Goal: Information Seeking & Learning: Understand process/instructions

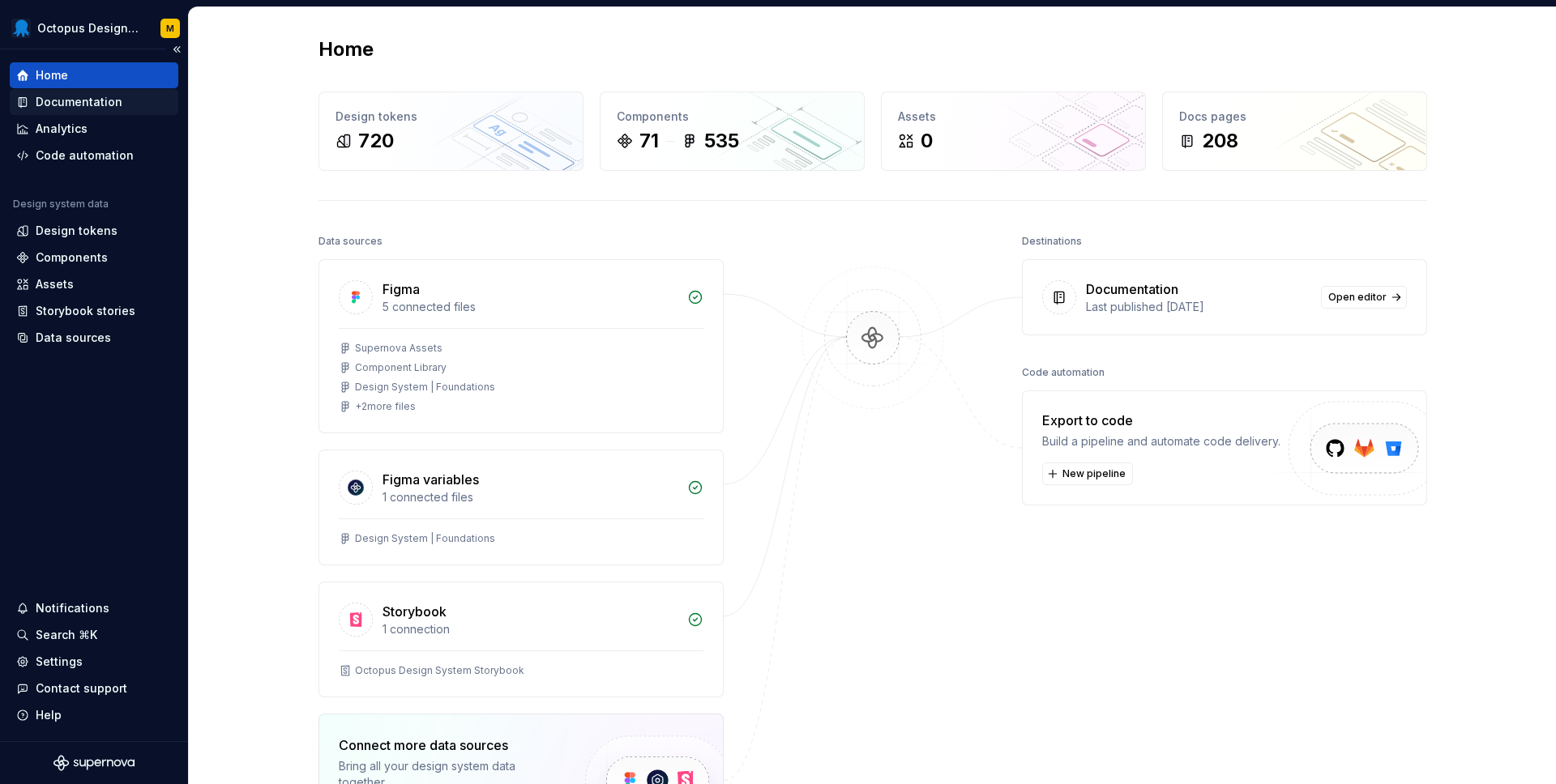
click at [109, 98] on div "Documentation" at bounding box center [80, 101] width 87 height 16
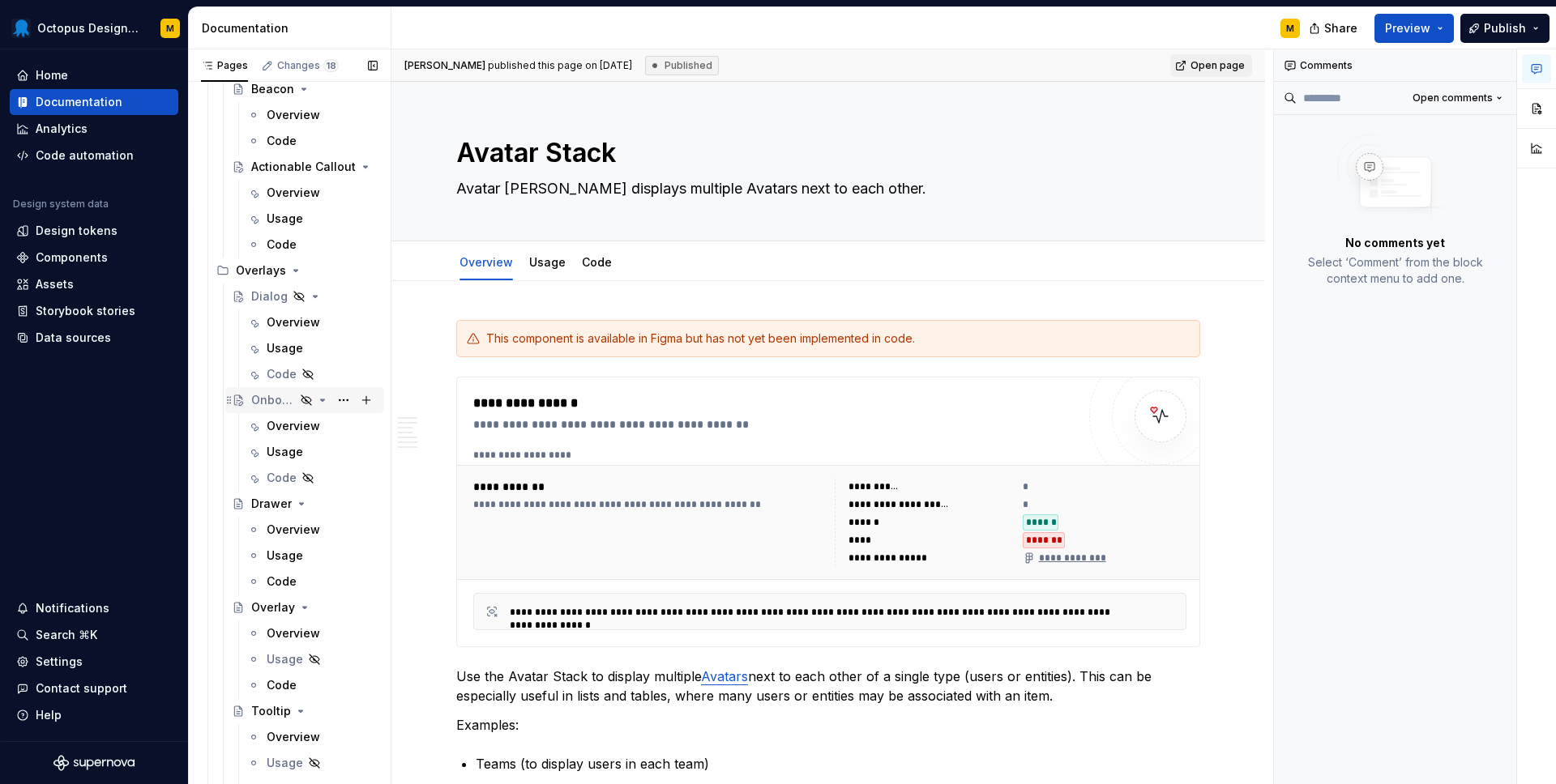
scroll to position [3501, 0]
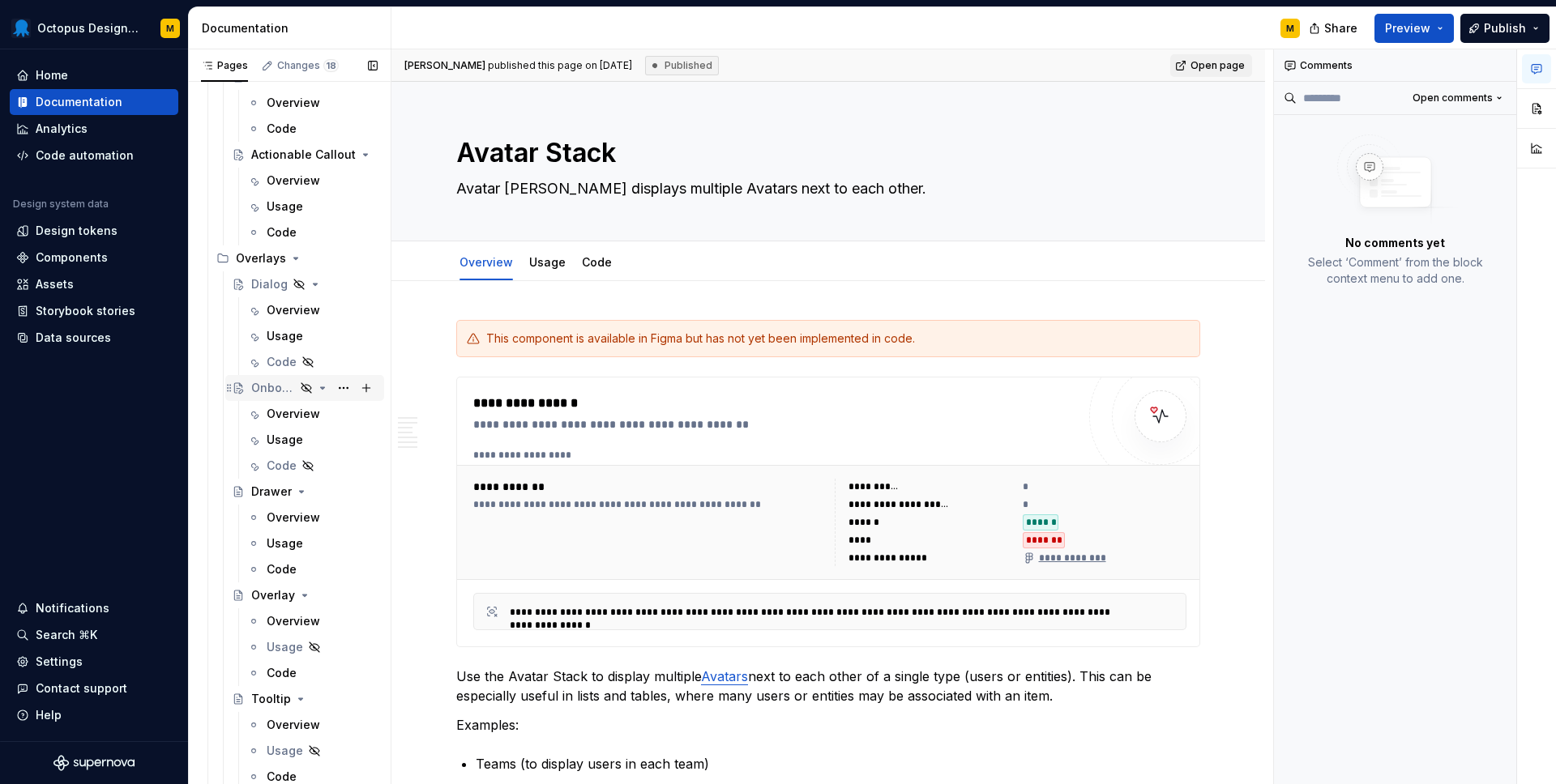
click at [273, 388] on div "Onboarding Dialog" at bounding box center [273, 387] width 44 height 16
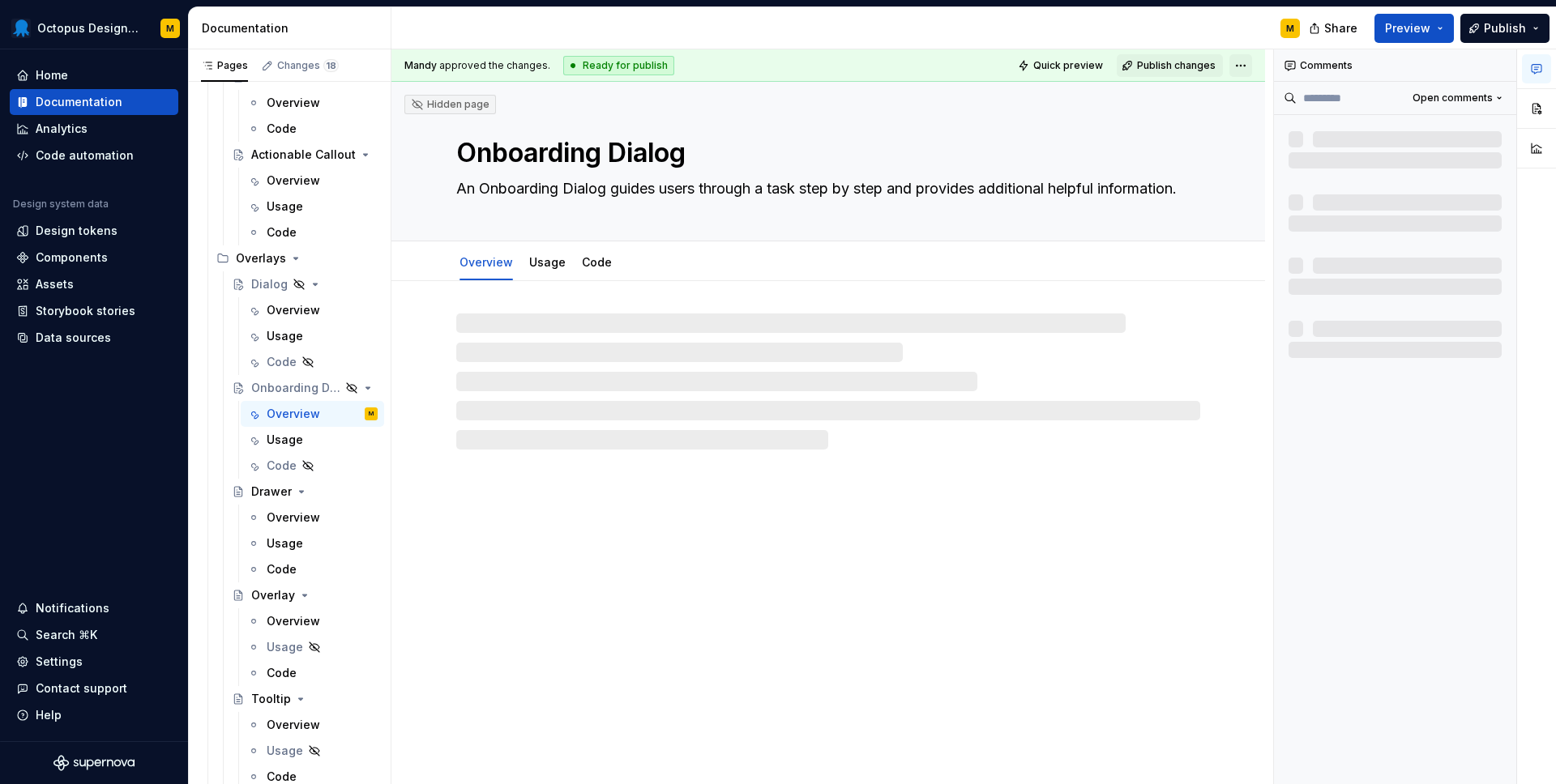
click at [1250, 59] on html "Octopus Design System M Home Documentation Analytics Code automation Design sys…" at bounding box center [778, 392] width 1556 height 784
click at [1261, 124] on div "Open preview" at bounding box center [1310, 122] width 137 height 26
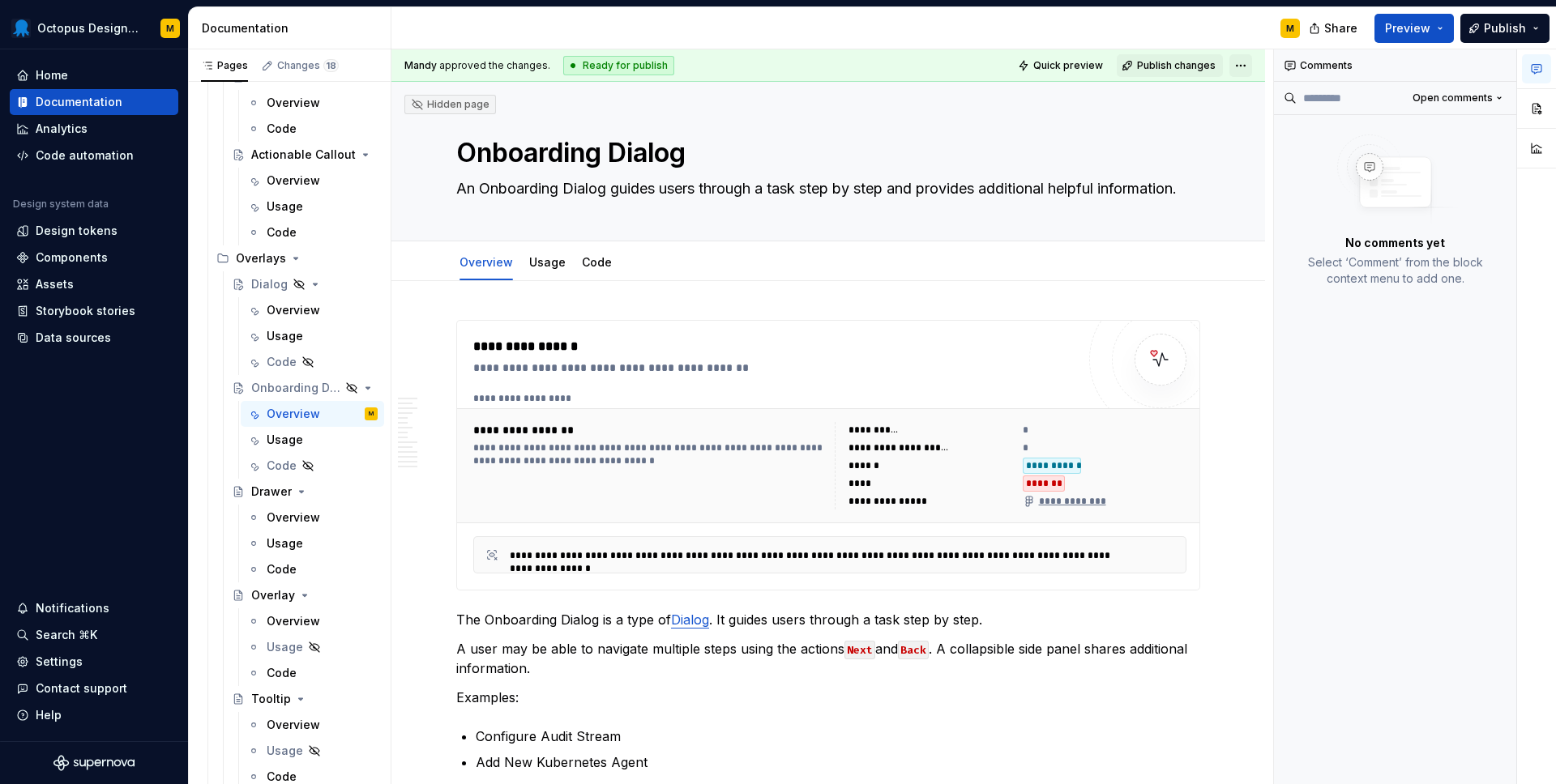
click at [1247, 64] on html "Octopus Design System M Home Documentation Analytics Code automation Design sys…" at bounding box center [778, 392] width 1556 height 784
click at [1404, 23] on html "Octopus Design System M Home Documentation Analytics Code automation Design sys…" at bounding box center [778, 392] width 1556 height 784
click at [1407, 26] on span "Preview" at bounding box center [1407, 27] width 45 height 16
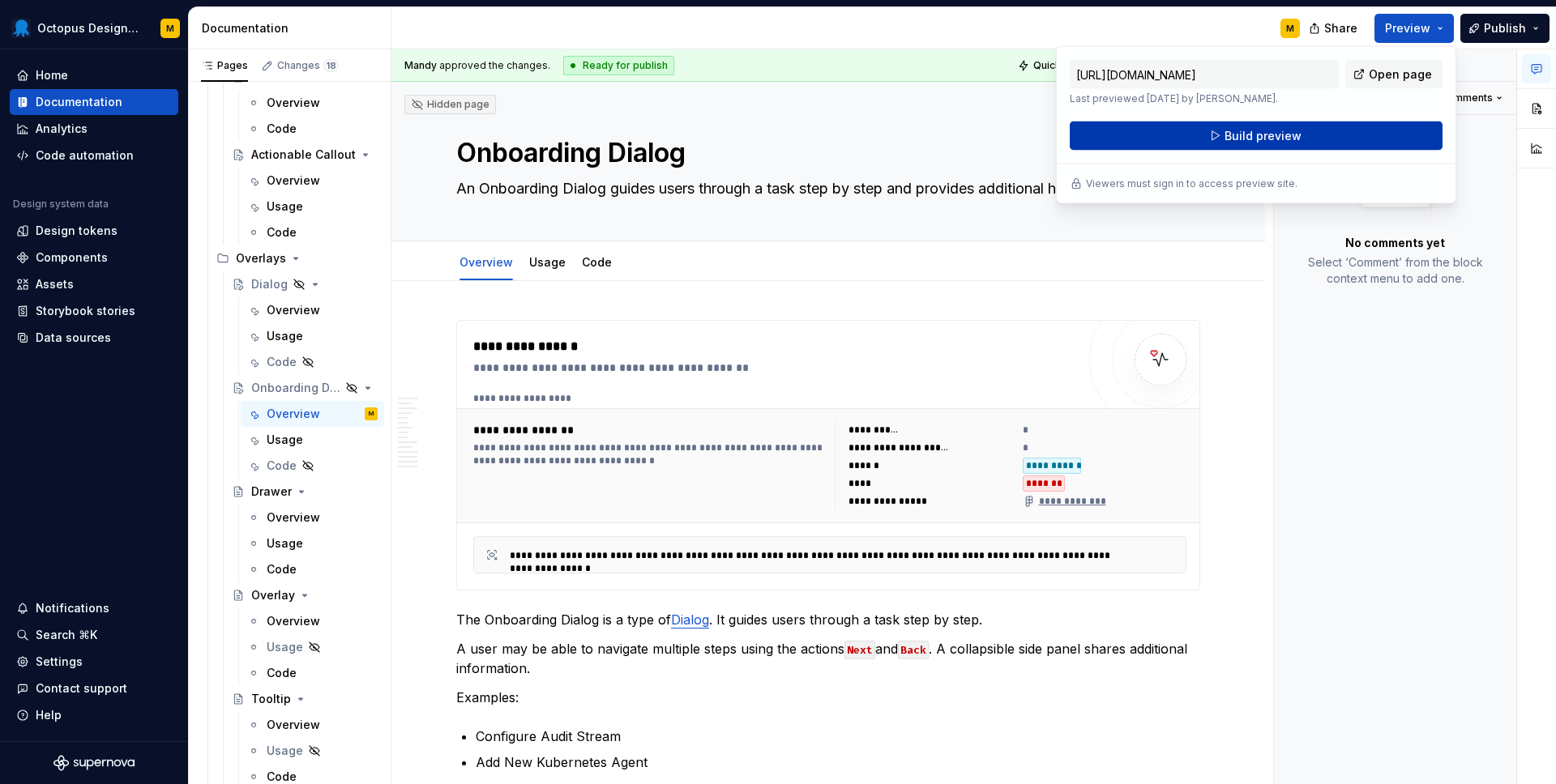
click at [1335, 137] on button "Build preview" at bounding box center [1256, 135] width 373 height 29
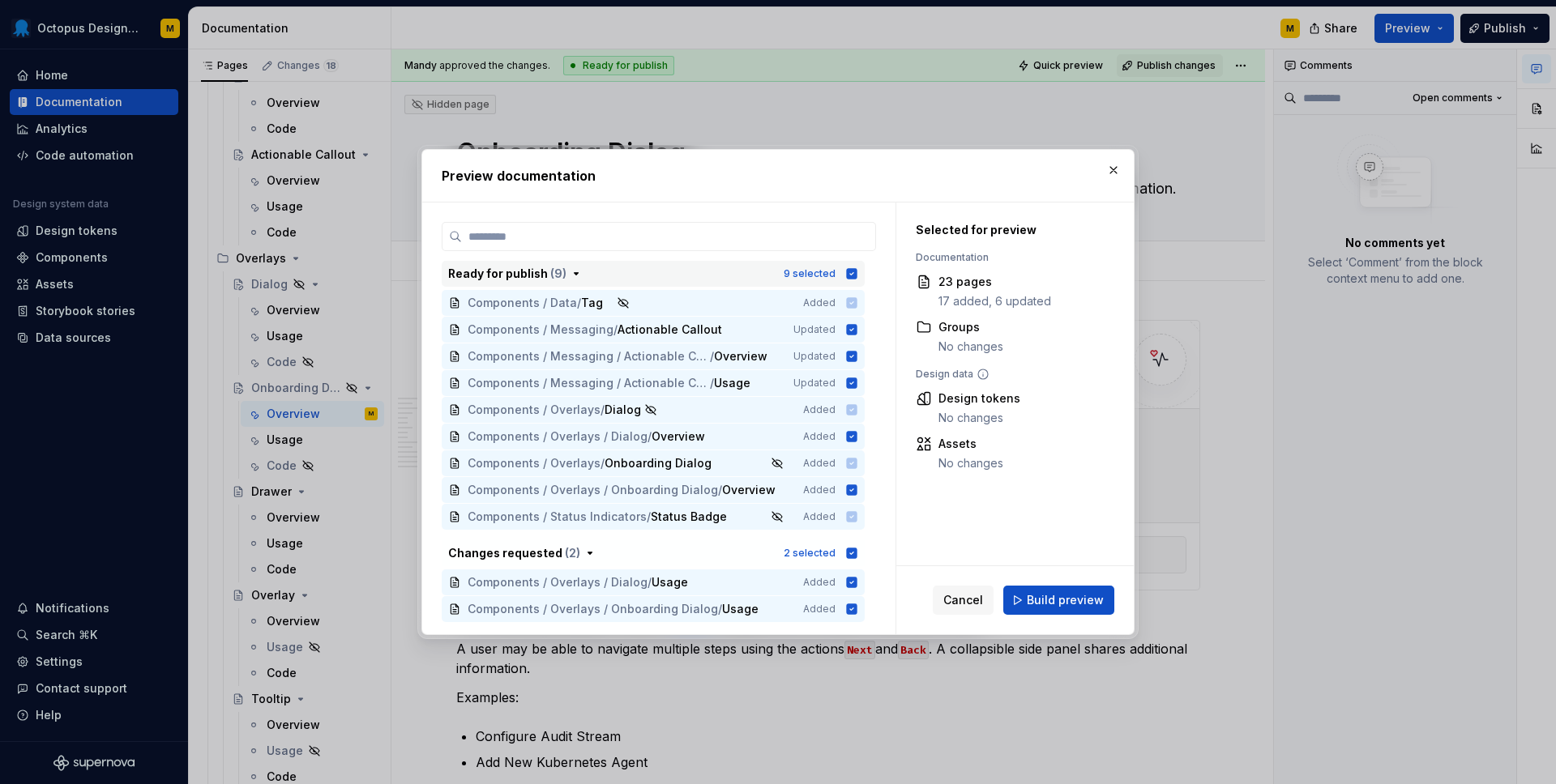
click at [857, 273] on icon "button" at bounding box center [851, 273] width 10 height 10
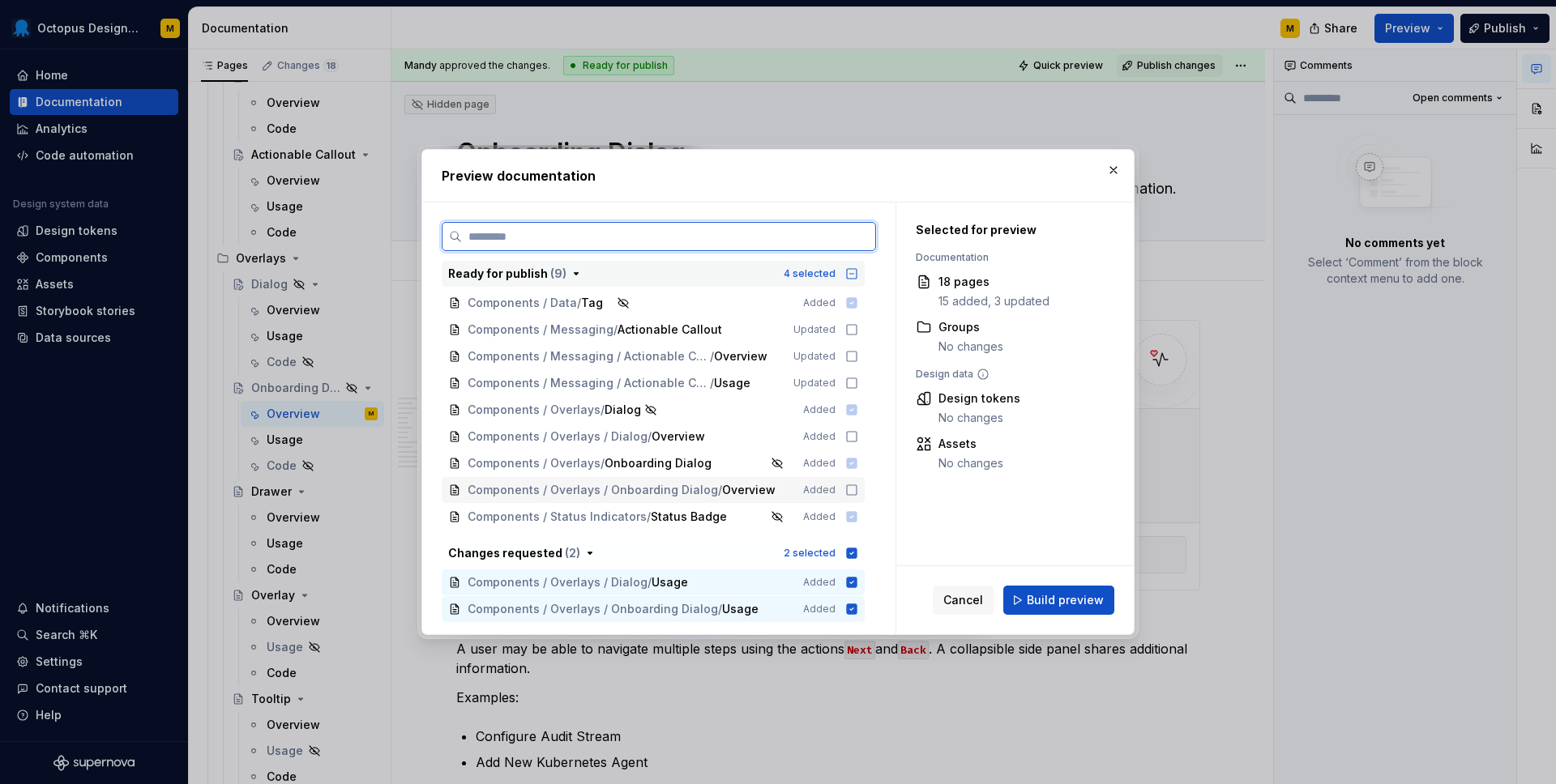
click at [858, 490] on icon at bounding box center [851, 490] width 13 height 13
click at [858, 275] on icon "button" at bounding box center [851, 274] width 13 height 13
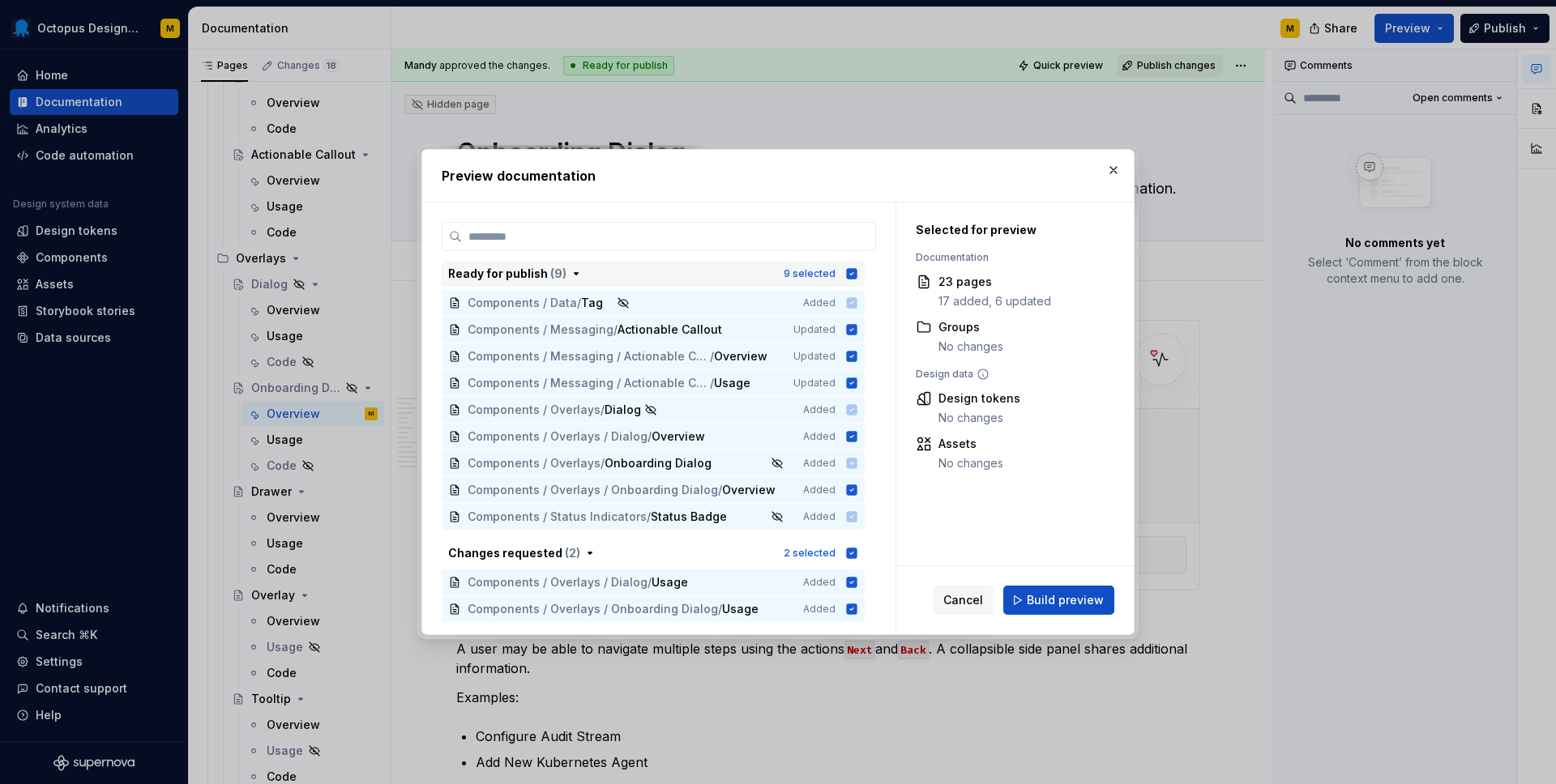
click at [857, 275] on icon "button" at bounding box center [851, 273] width 10 height 10
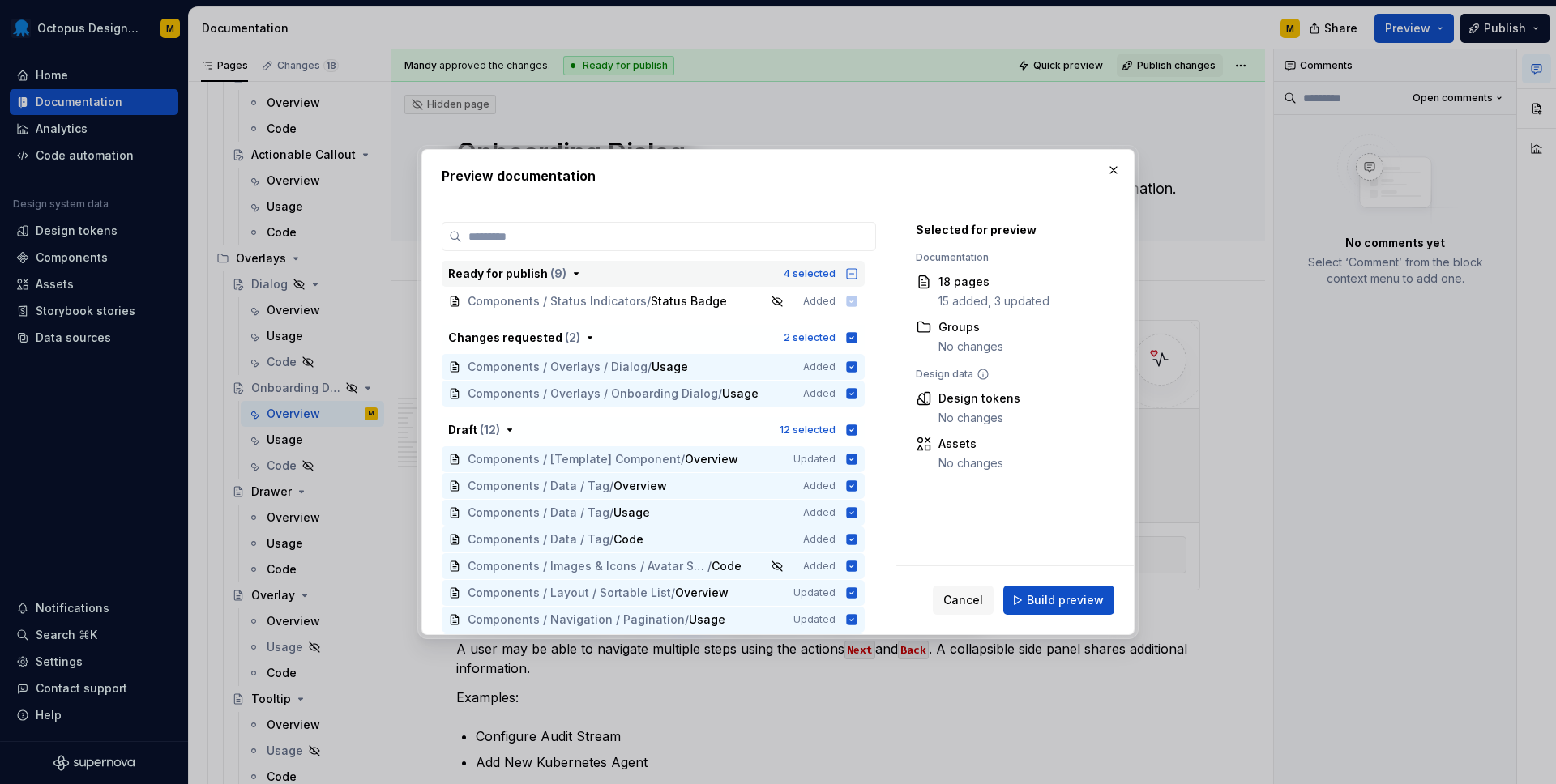
scroll to position [222, 0]
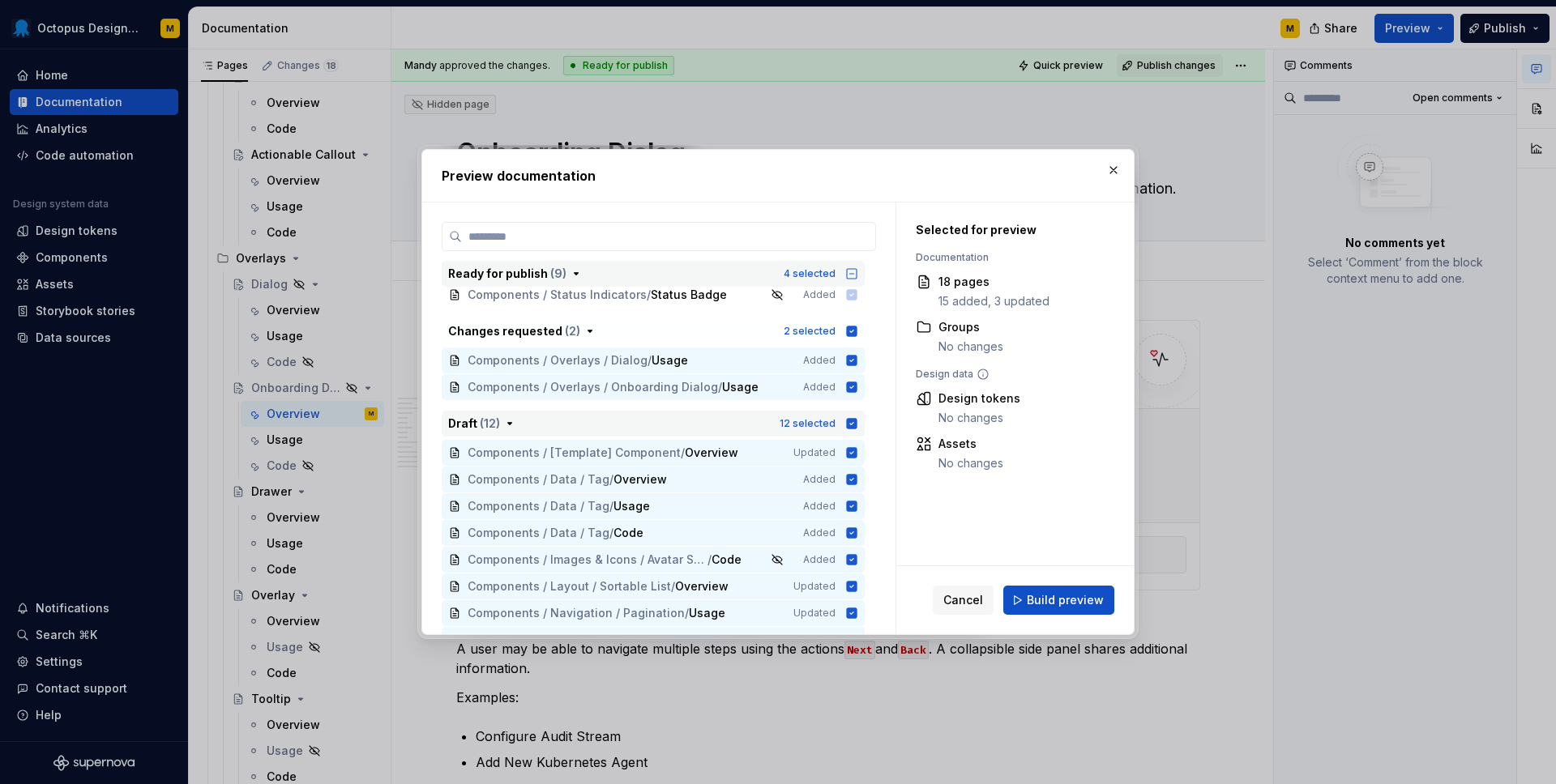
click at [857, 421] on icon "button" at bounding box center [851, 422] width 10 height 10
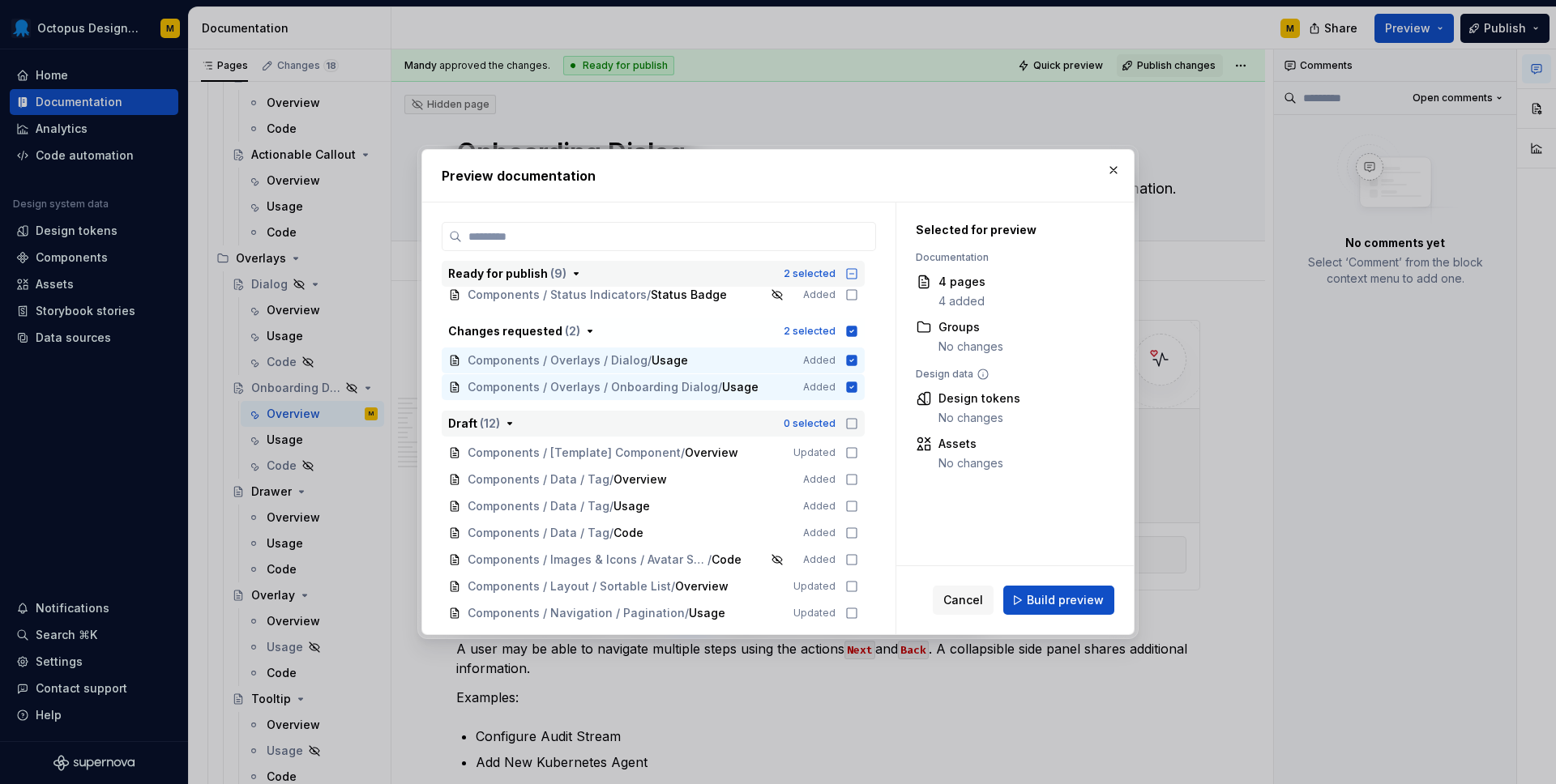
click at [503, 419] on icon "button" at bounding box center [510, 424] width 13 height 13
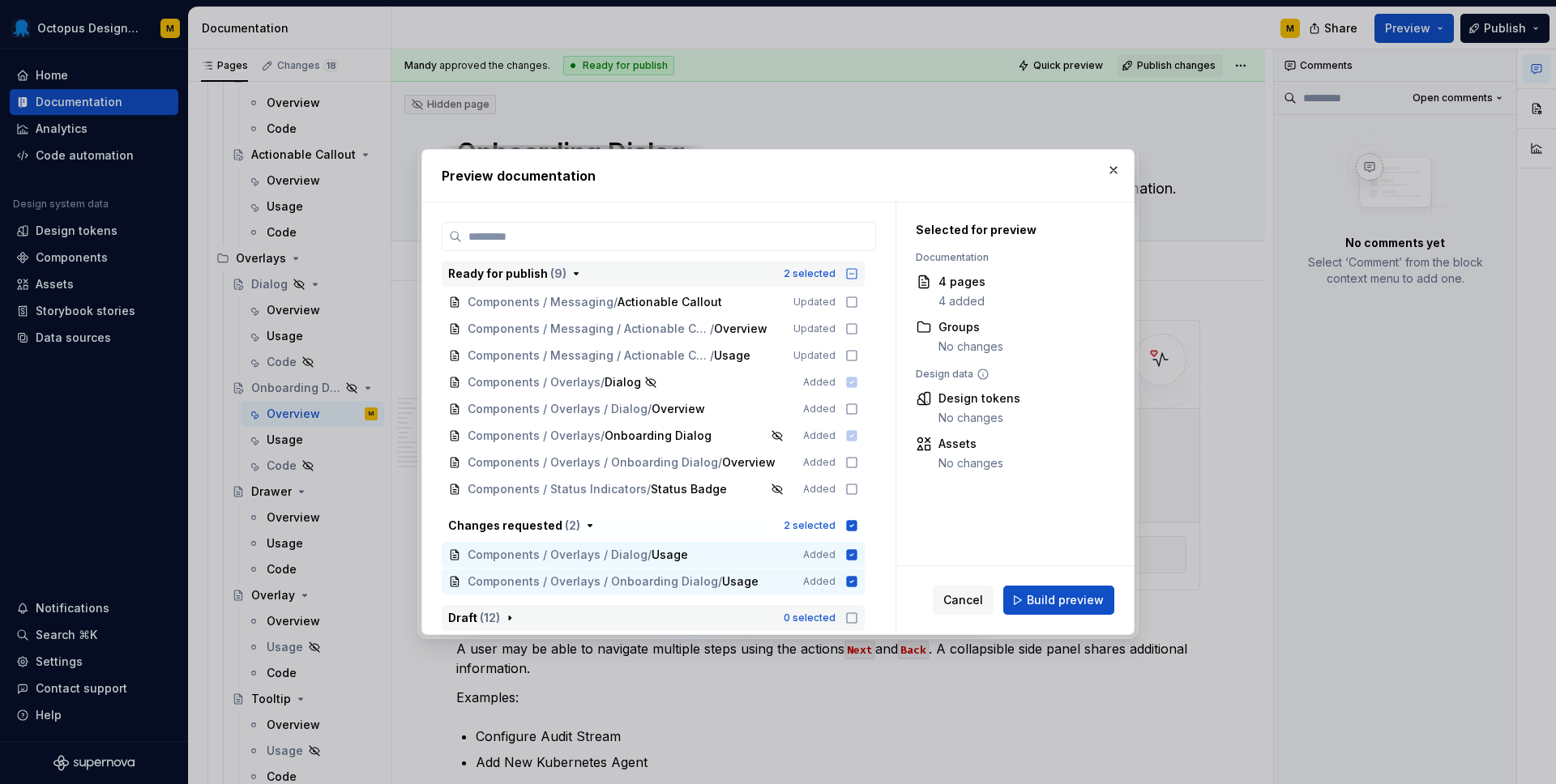
scroll to position [27, 0]
click at [857, 462] on icon at bounding box center [851, 463] width 13 height 13
click at [1084, 599] on span "Build preview" at bounding box center [1064, 599] width 77 height 16
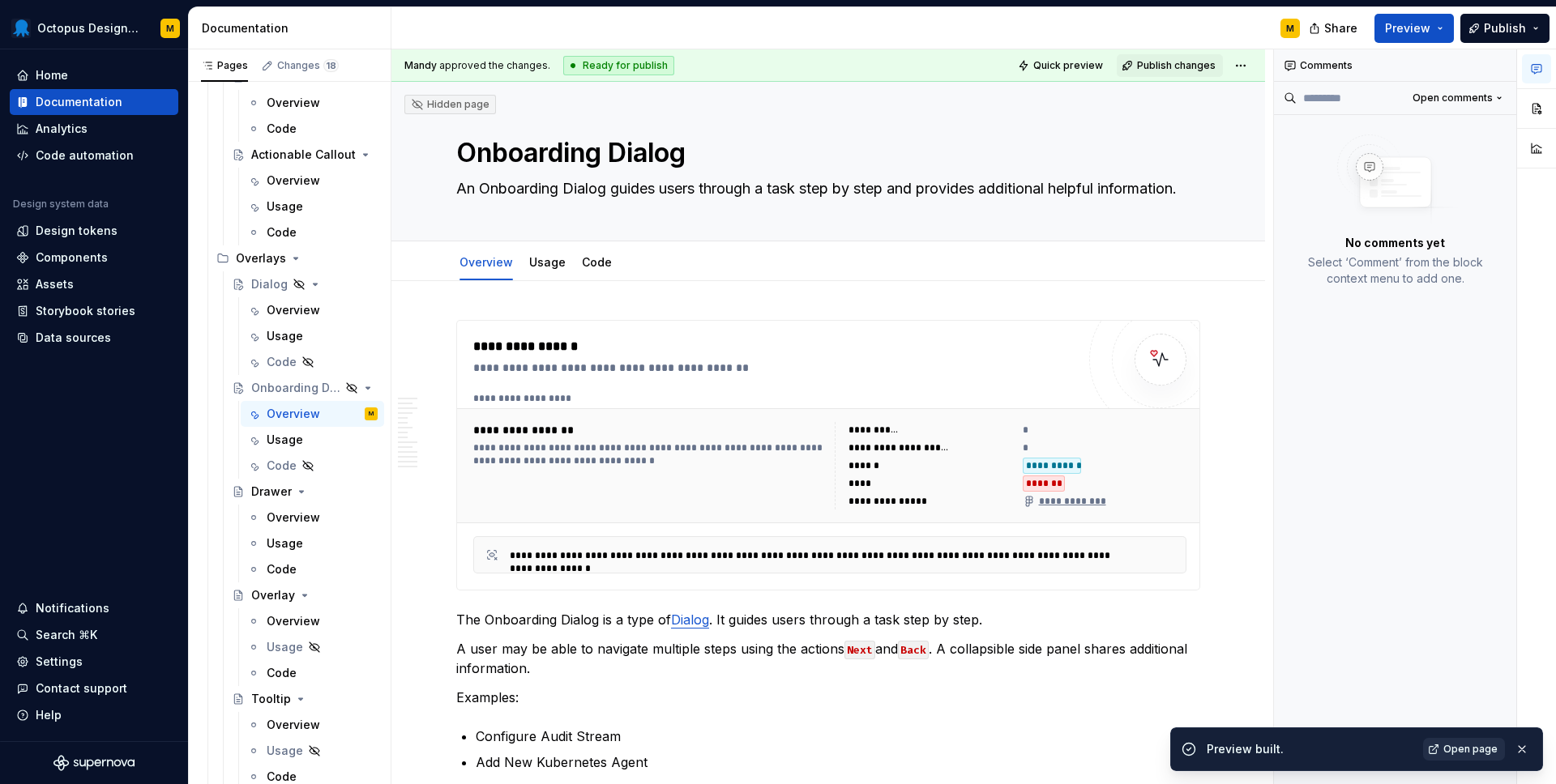
click at [1457, 748] on span "Open page" at bounding box center [1470, 749] width 54 height 13
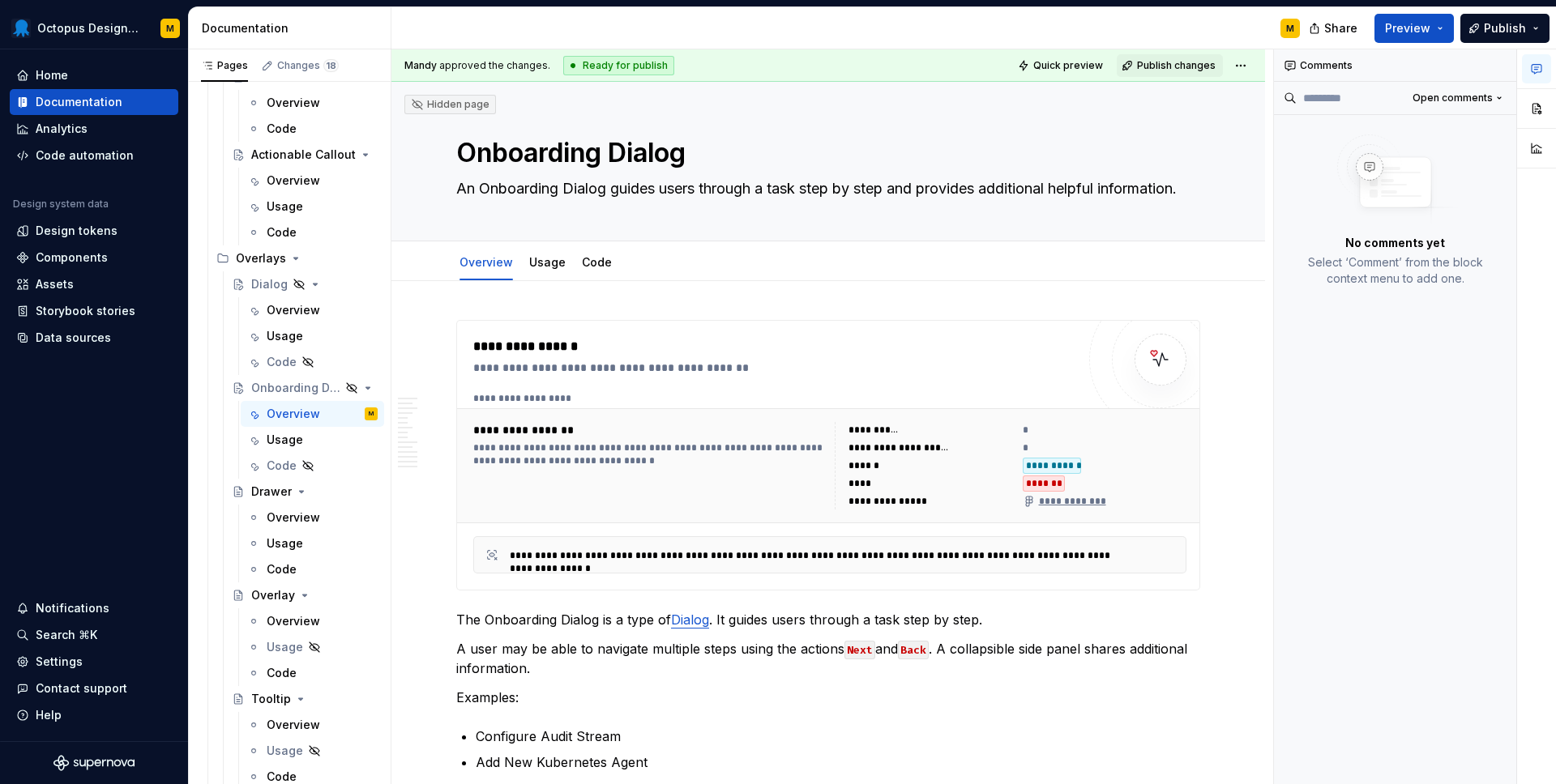
type textarea "*"
